Goal: Information Seeking & Learning: Learn about a topic

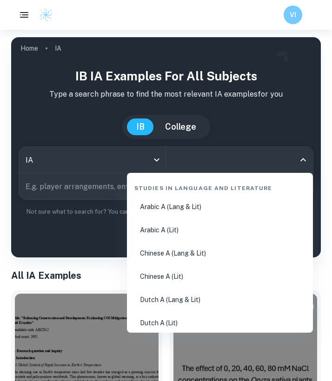
click at [211, 167] on input "All Subjects" at bounding box center [232, 160] width 125 height 18
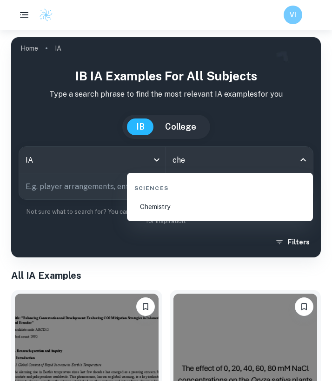
type input "chem"
click at [180, 205] on li "Chemistry" at bounding box center [220, 206] width 179 height 21
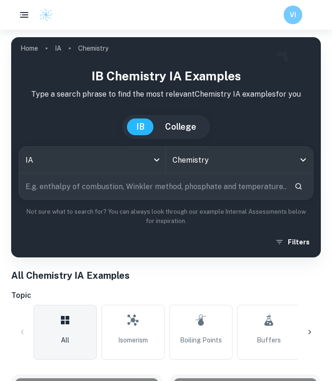
scroll to position [230, 0]
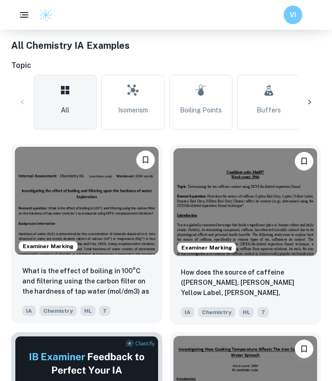
click at [104, 207] on img at bounding box center [87, 201] width 144 height 108
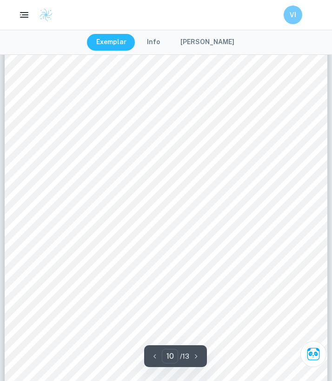
scroll to position [4438, 0]
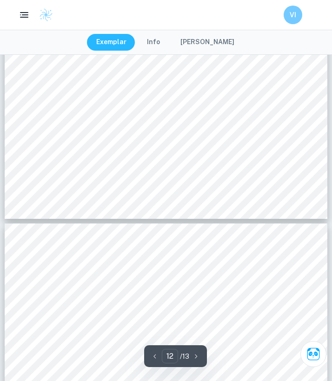
type input "11"
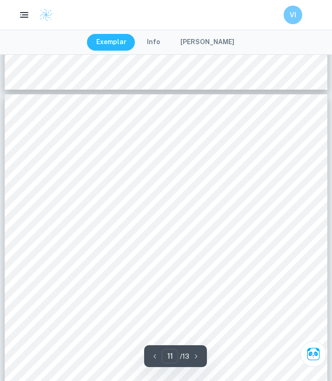
scroll to position [4734, 0]
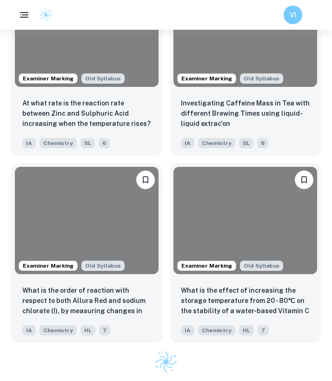
scroll to position [230, 0]
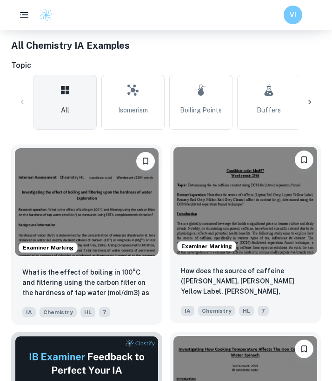
click at [217, 208] on img at bounding box center [246, 201] width 144 height 108
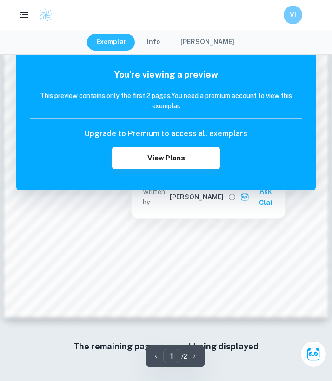
scroll to position [664, 0]
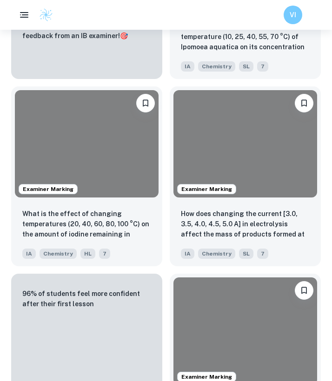
scroll to position [230, 0]
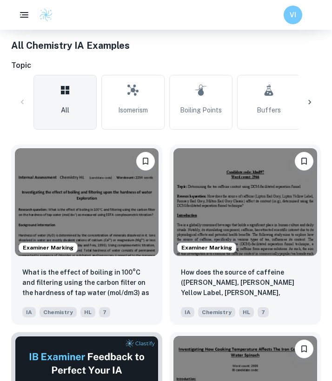
click at [93, 109] on link "All" at bounding box center [64, 102] width 63 height 55
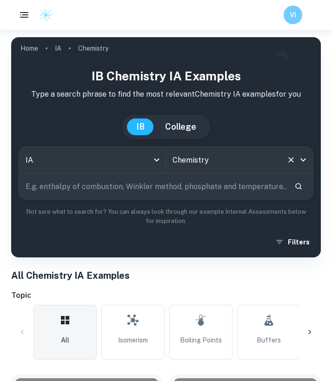
scroll to position [11, 0]
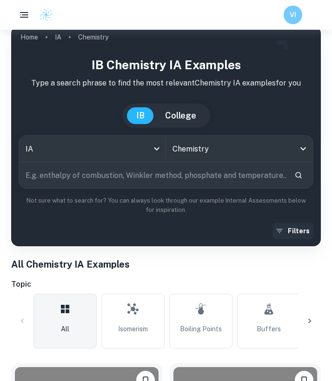
click at [299, 223] on button "Filters" at bounding box center [293, 231] width 40 height 17
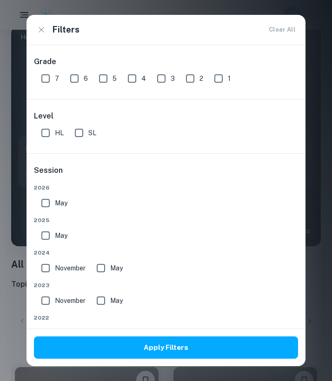
click at [47, 86] on input "7" at bounding box center [45, 78] width 19 height 19
checkbox input "true"
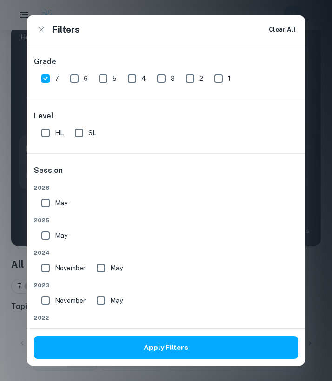
click at [79, 133] on input "SL" at bounding box center [79, 133] width 19 height 19
checkbox input "true"
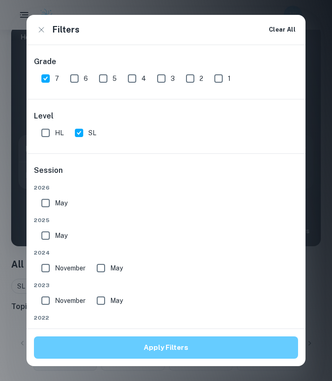
click at [120, 352] on button "Apply Filters" at bounding box center [166, 348] width 264 height 22
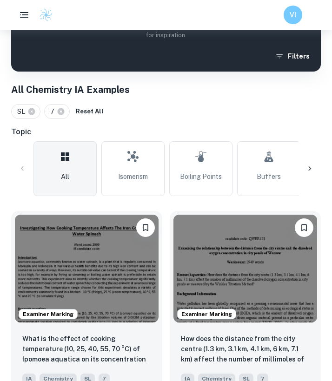
scroll to position [247, 0]
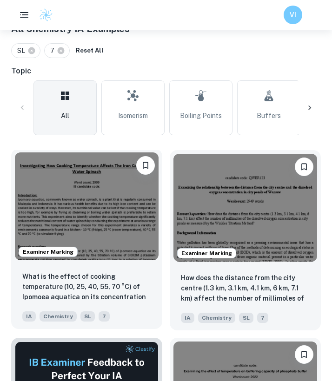
click at [108, 228] on img at bounding box center [87, 207] width 144 height 108
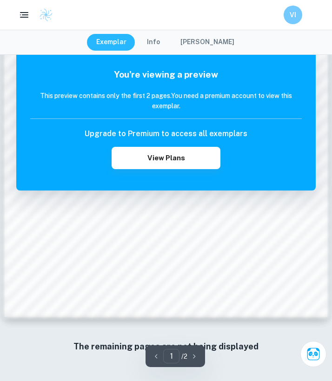
scroll to position [587, 0]
click at [188, 357] on button "button" at bounding box center [194, 356] width 14 height 14
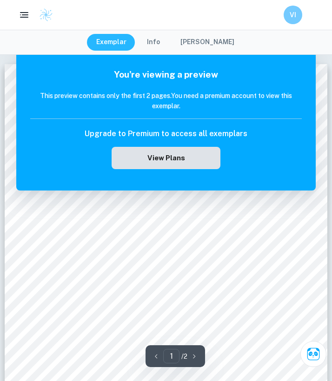
scroll to position [0, 0]
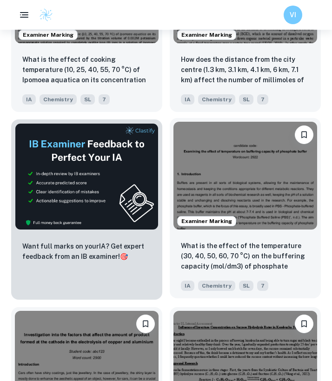
scroll to position [521, 0]
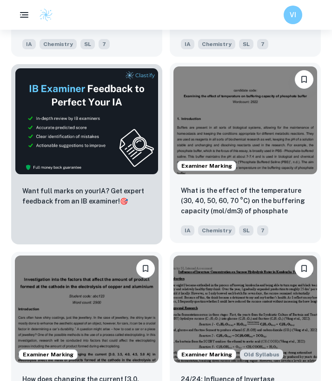
click at [234, 118] on img at bounding box center [246, 121] width 144 height 108
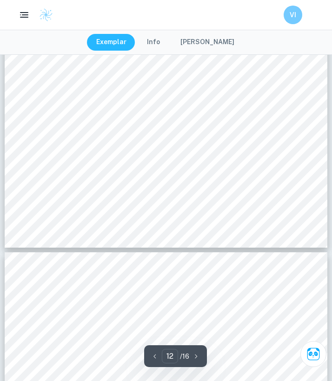
scroll to position [5560, 0]
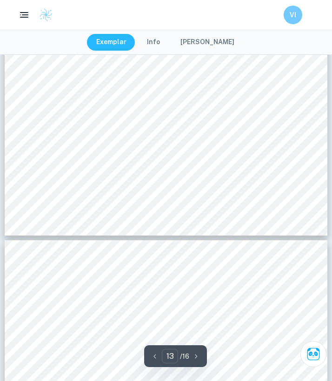
type input "14"
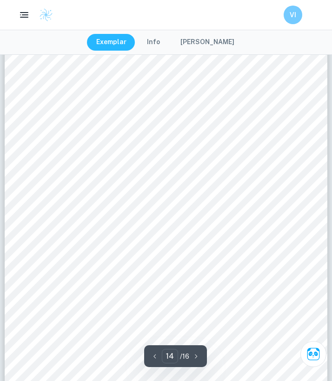
scroll to position [6197, 0]
